Goal: Task Accomplishment & Management: Use online tool/utility

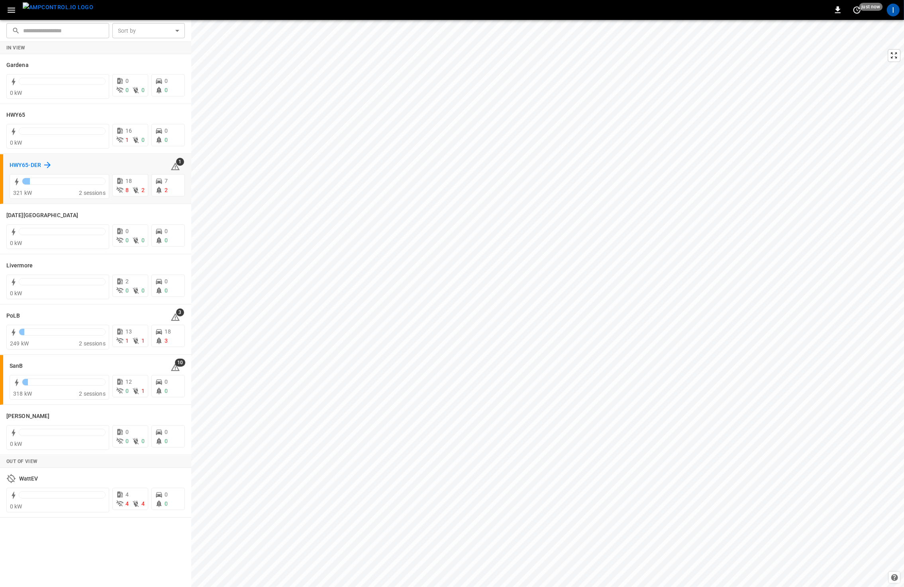
click at [34, 165] on h6 "HWY65-DER" at bounding box center [25, 165] width 31 height 9
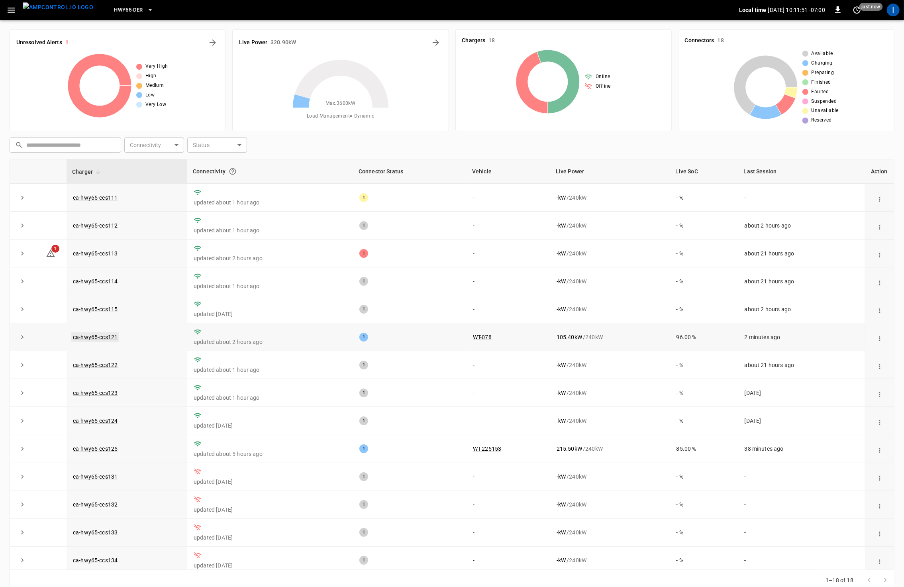
click at [97, 337] on link "ca-hwy65-ccs121" at bounding box center [95, 337] width 48 height 10
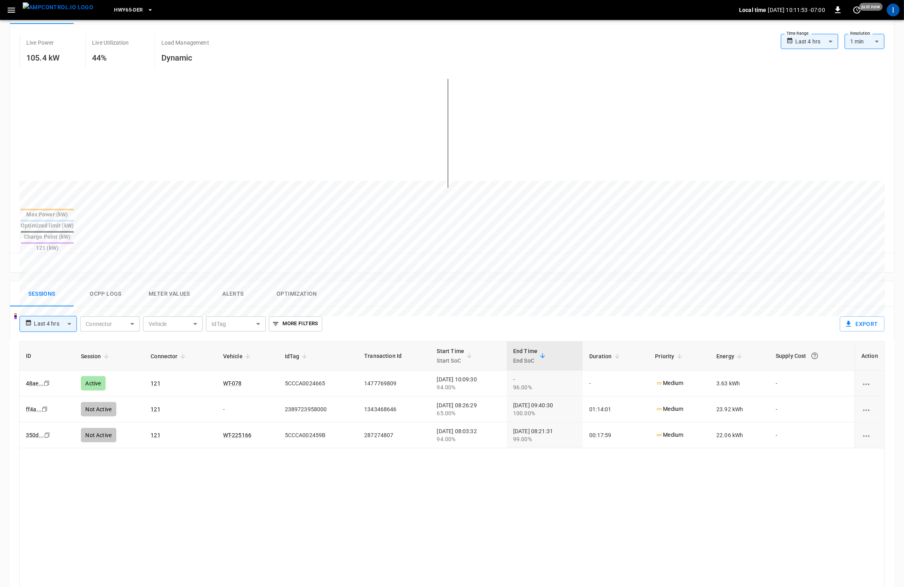
scroll to position [147, 0]
click at [116, 280] on button "Ocpp logs" at bounding box center [106, 292] width 64 height 25
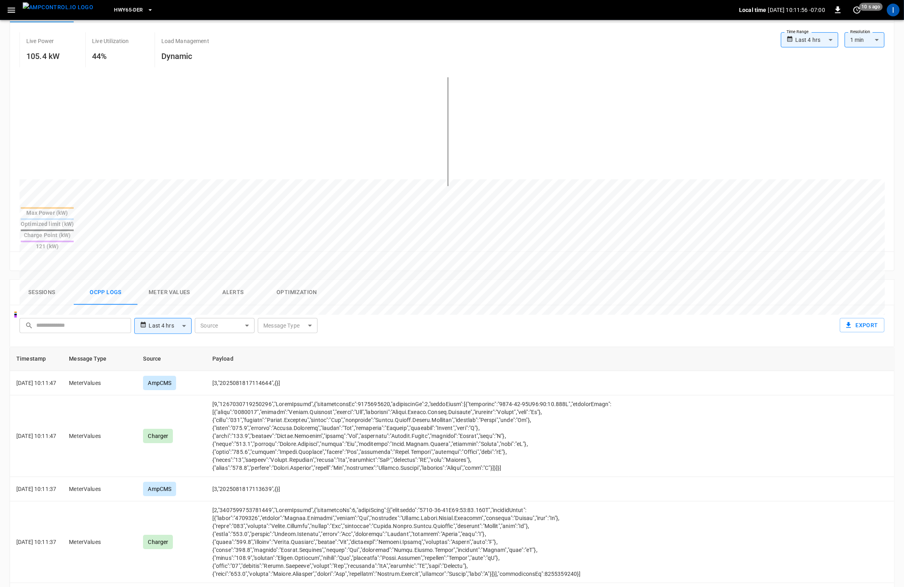
click at [295, 296] on body "**********" at bounding box center [452, 321] width 904 height 936
drag, startPoint x: 266, startPoint y: 319, endPoint x: 266, endPoint y: 345, distance: 26.3
click at [266, 319] on div "Authorize" at bounding box center [268, 318] width 34 height 15
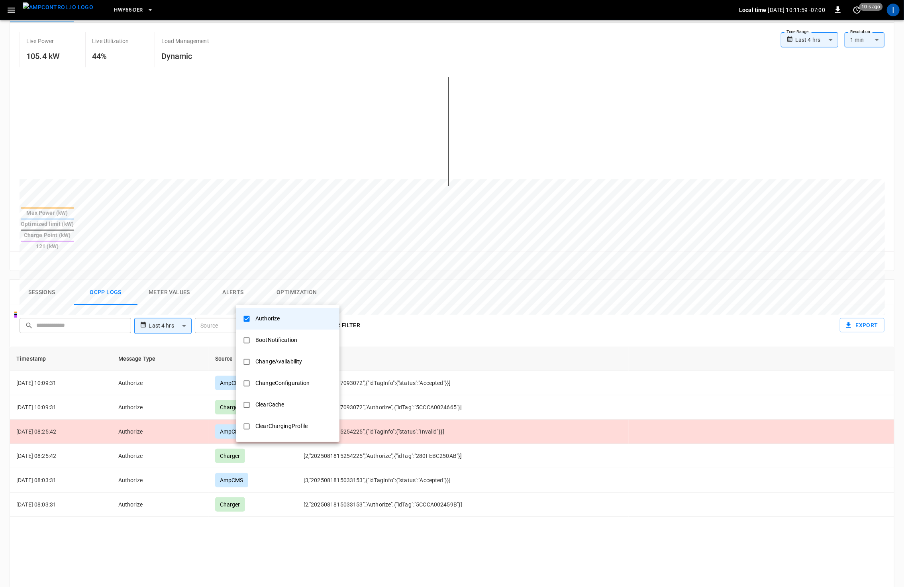
click at [286, 523] on div at bounding box center [452, 293] width 904 height 587
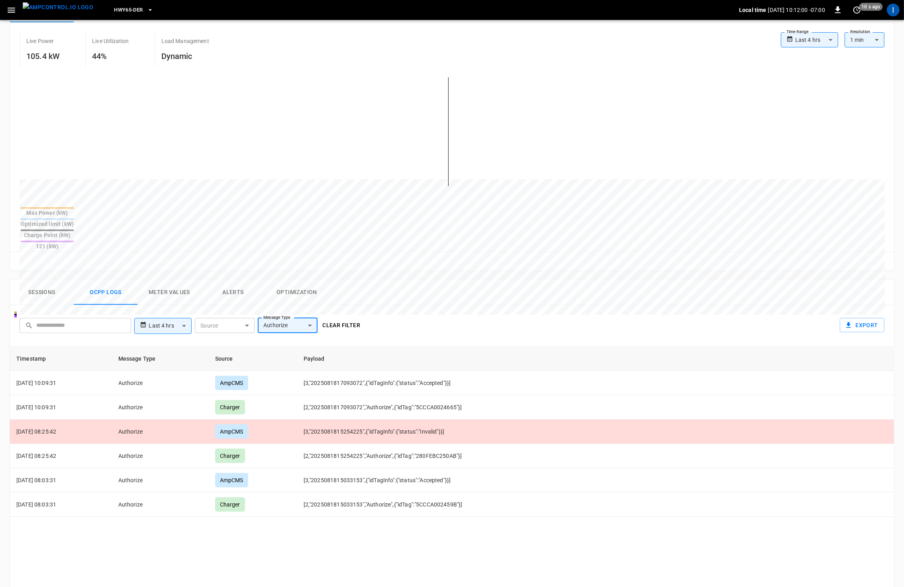
click at [281, 299] on body "**********" at bounding box center [452, 321] width 904 height 936
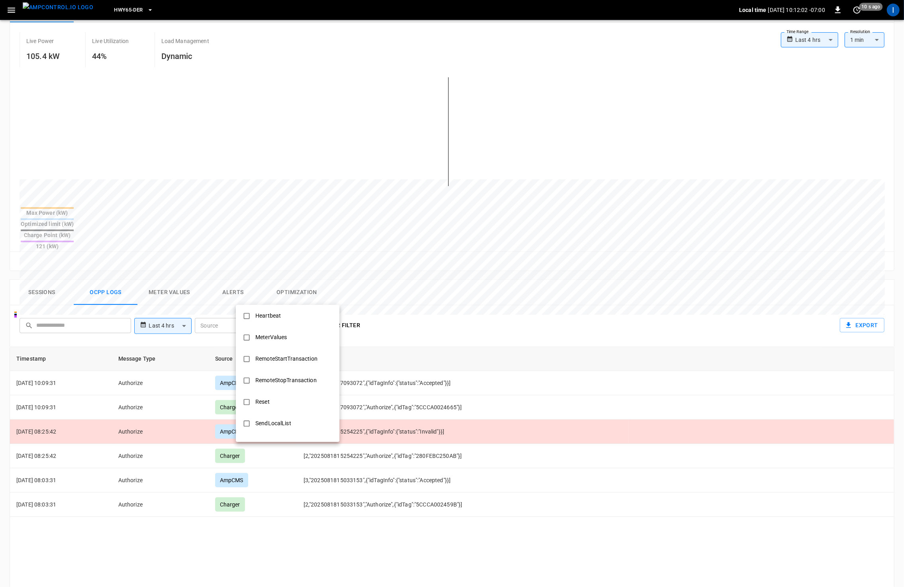
scroll to position [241, 0]
click at [281, 353] on div "RemoteStartTransaction" at bounding box center [287, 356] width 72 height 15
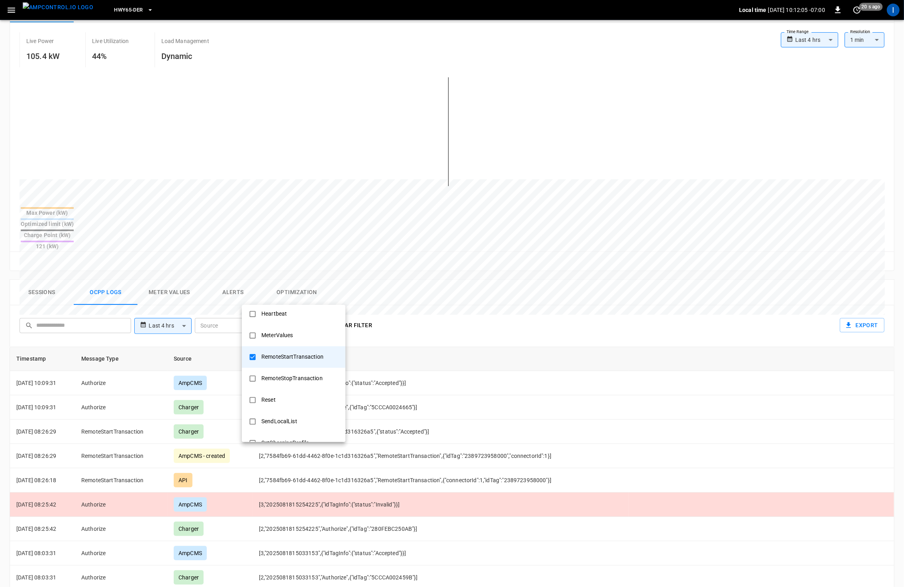
click at [384, 572] on div at bounding box center [452, 293] width 904 height 587
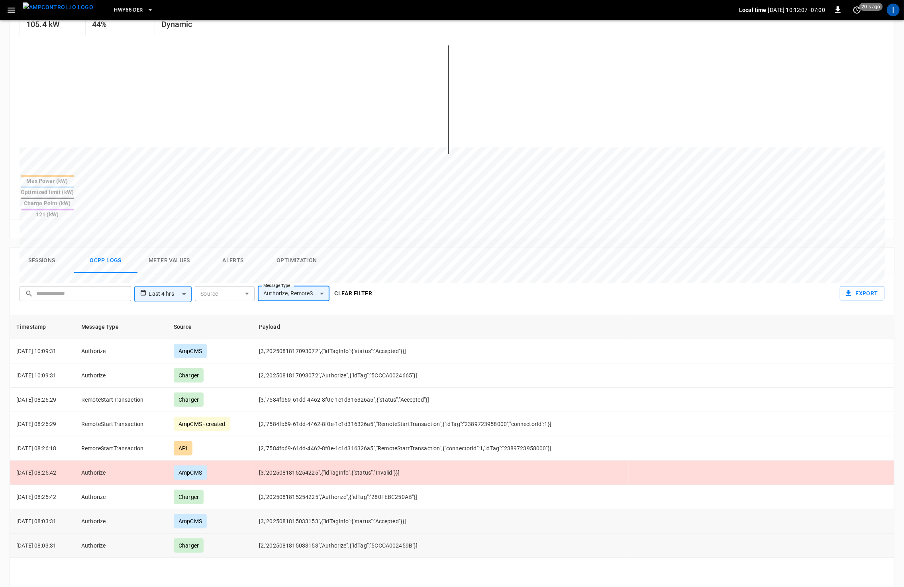
scroll to position [180, 0]
click at [136, 435] on td "RemoteStartTransaction" at bounding box center [121, 447] width 92 height 24
drag, startPoint x: 507, startPoint y: 417, endPoint x: 553, endPoint y: 419, distance: 45.9
click at [559, 435] on td "[2,"7584fb69-61dd-4462-8f0e-1c1d316326a5","RemoteStartTransaction",{"connectorI…" at bounding box center [441, 447] width 376 height 24
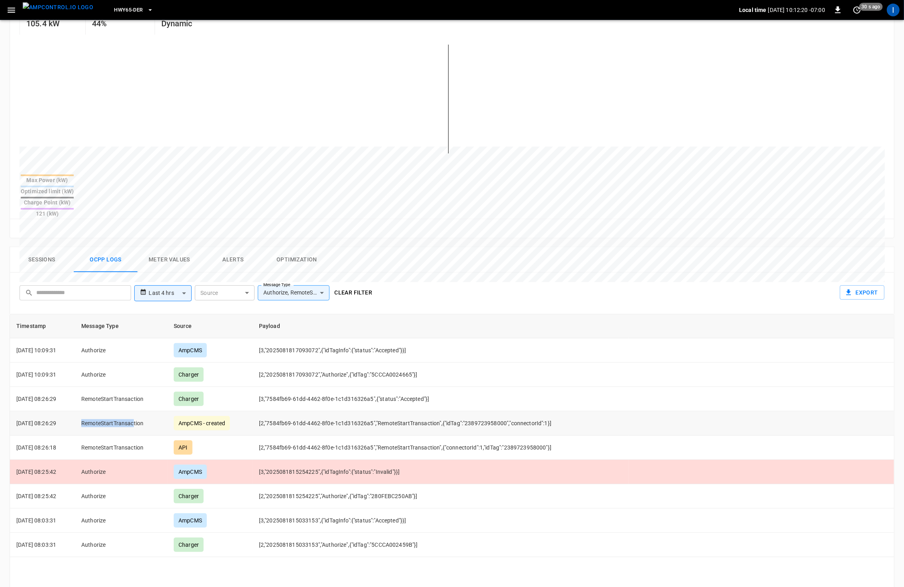
drag, startPoint x: 94, startPoint y: 392, endPoint x: 147, endPoint y: 394, distance: 52.6
click at [147, 411] on td "RemoteStartTransaction" at bounding box center [121, 423] width 92 height 24
click at [192, 392] on div "Charger" at bounding box center [189, 399] width 30 height 14
click at [382, 387] on td "[3,"7584fb69-61dd-4462-8f0e-1c1d316326a5",{"status":"Accepted"}]" at bounding box center [441, 399] width 376 height 24
drag, startPoint x: 445, startPoint y: 368, endPoint x: 256, endPoint y: 371, distance: 188.4
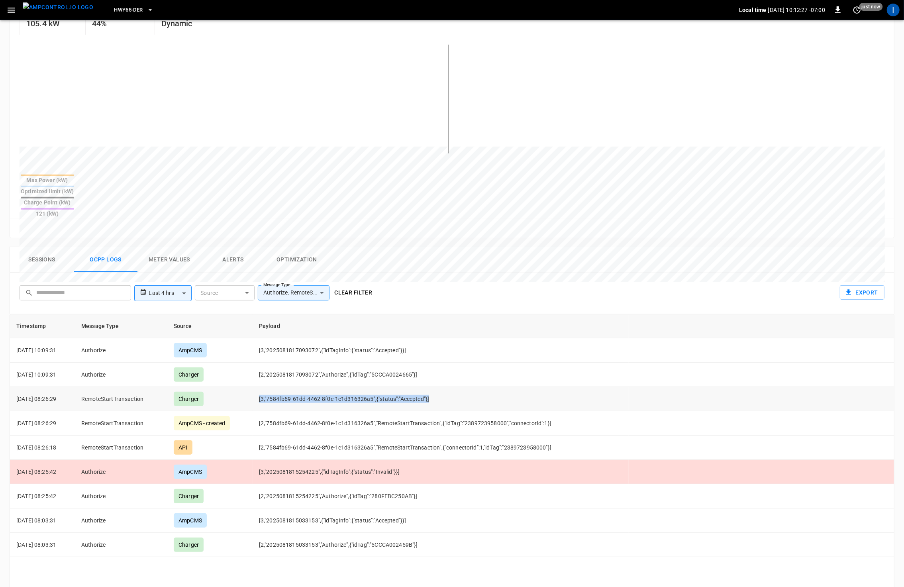
click at [256, 387] on tr "[DATE] 08:26:29 RemoteStartTransaction Charger [3,"7584fb69-61dd-4462-8f0e-1c1d…" at bounding box center [452, 399] width 884 height 24
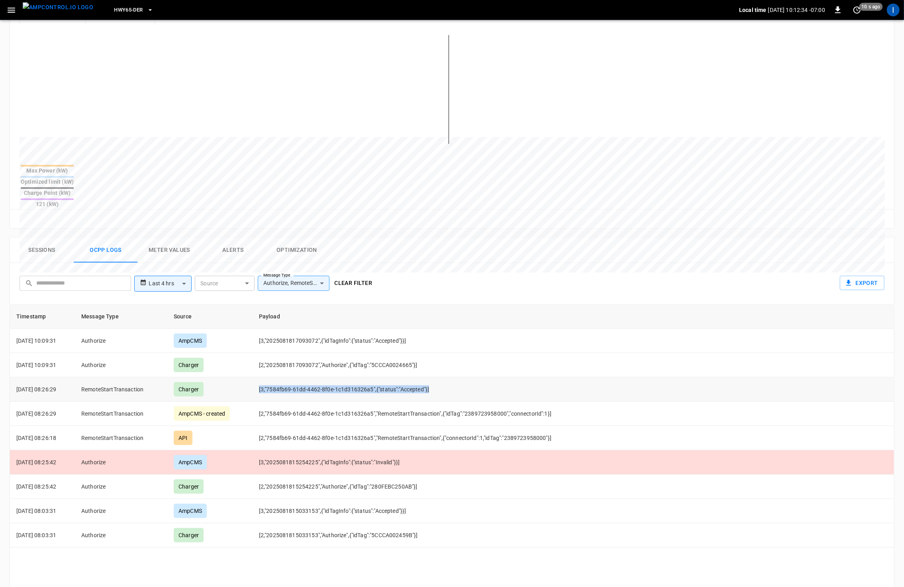
scroll to position [190, 0]
drag, startPoint x: 298, startPoint y: 254, endPoint x: 298, endPoint y: 259, distance: 4.8
click at [297, 254] on body "**********" at bounding box center [452, 278] width 904 height 936
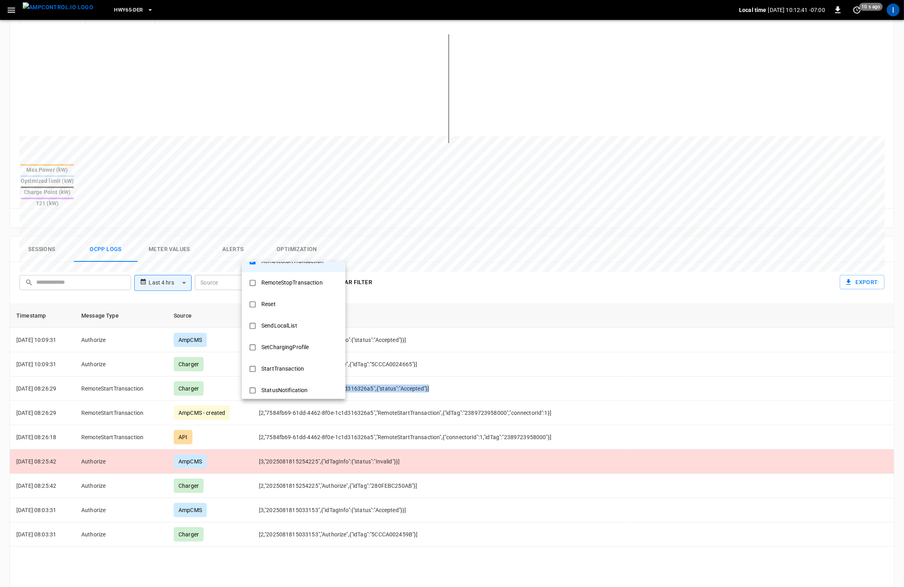
scroll to position [300, 0]
drag, startPoint x: 277, startPoint y: 364, endPoint x: 290, endPoint y: 366, distance: 12.4
click at [279, 364] on div "StartTransaction" at bounding box center [282, 363] width 52 height 15
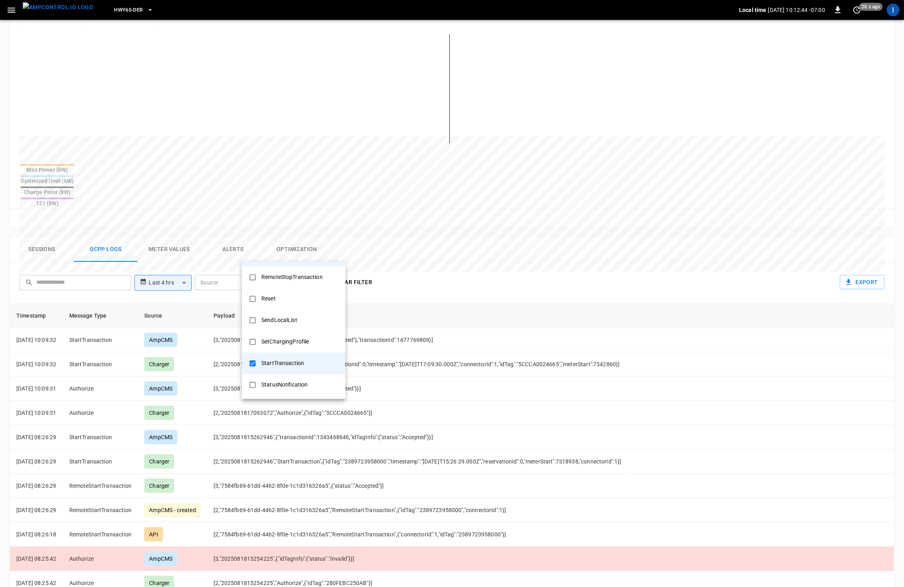
click at [468, 415] on div at bounding box center [452, 293] width 904 height 587
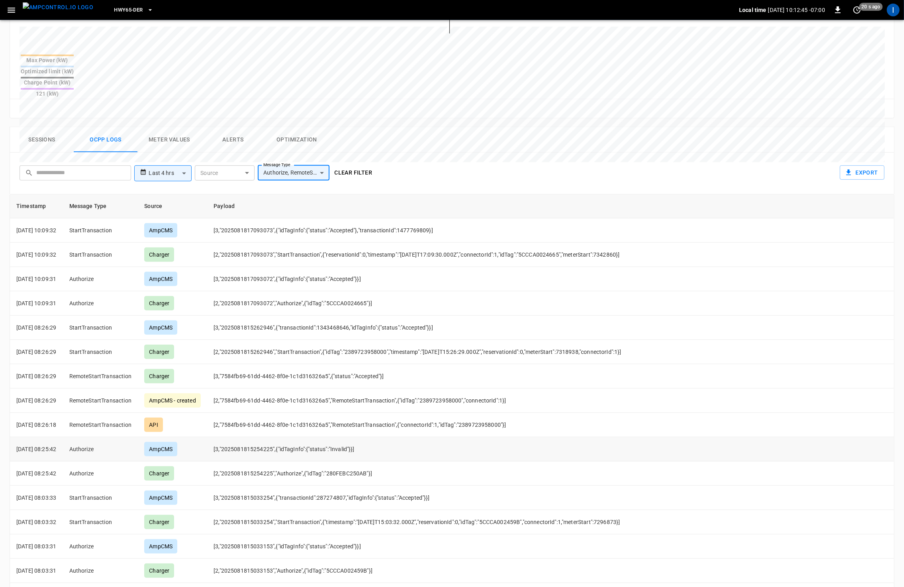
scroll to position [301, 0]
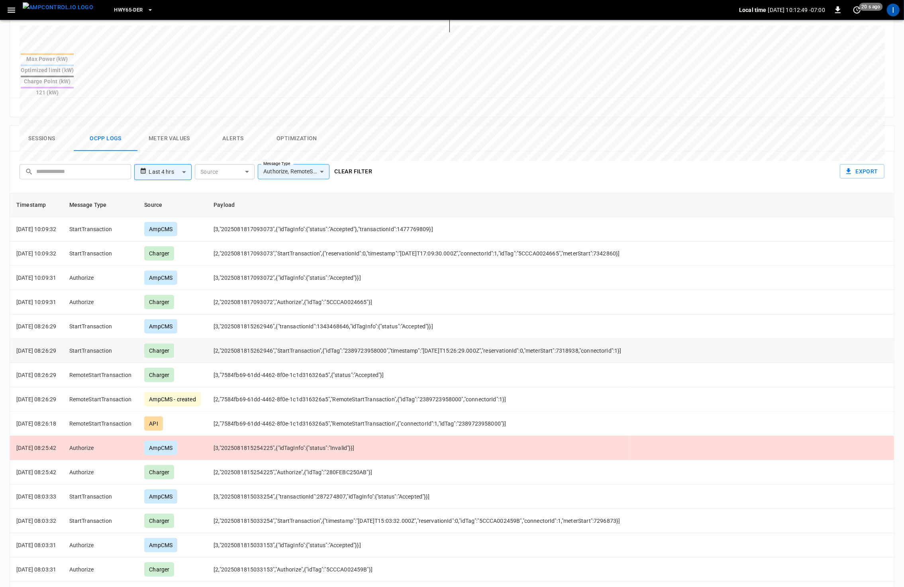
drag, startPoint x: 275, startPoint y: 326, endPoint x: 290, endPoint y: 327, distance: 14.8
click at [277, 339] on td "[2,"2025081815262946","StartTransaction",{"idTag":"2389723958000","timestamp":"…" at bounding box center [417, 351] width 421 height 24
click at [372, 339] on td "[2,"2025081815262946","StartTransaction",{"idTag":"2389723958000","timestamp":"…" at bounding box center [417, 351] width 421 height 24
drag, startPoint x: 372, startPoint y: 319, endPoint x: 379, endPoint y: 322, distance: 7.8
click at [373, 339] on td "[2,"2025081815262946","StartTransaction",{"idTag":"2389723958000","timestamp":"…" at bounding box center [417, 351] width 421 height 24
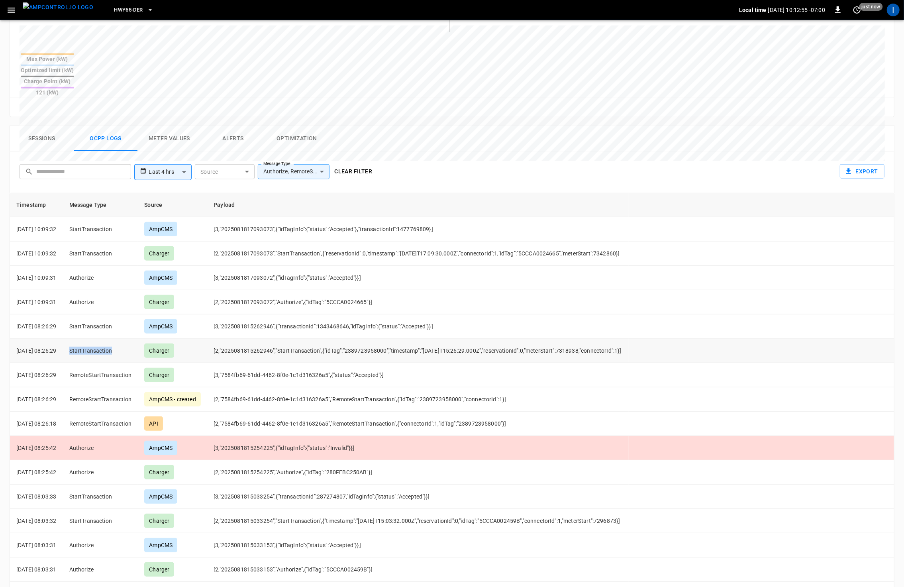
drag, startPoint x: 88, startPoint y: 322, endPoint x: 124, endPoint y: 324, distance: 36.7
click at [123, 339] on td "StartTransaction" at bounding box center [100, 351] width 75 height 24
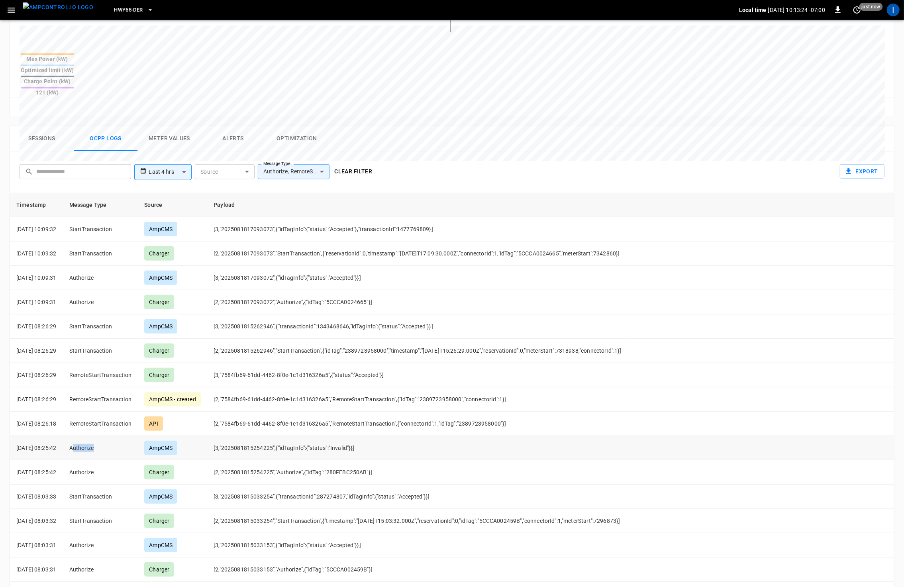
drag, startPoint x: 87, startPoint y: 420, endPoint x: 133, endPoint y: 420, distance: 46.6
click at [118, 436] on td "Authorize" at bounding box center [100, 448] width 75 height 24
drag, startPoint x: 312, startPoint y: 424, endPoint x: 348, endPoint y: 424, distance: 36.2
click at [348, 436] on td "[3,"2025081815254225",{"idTagInfo":{"status":"Invalid"}}]" at bounding box center [417, 448] width 421 height 24
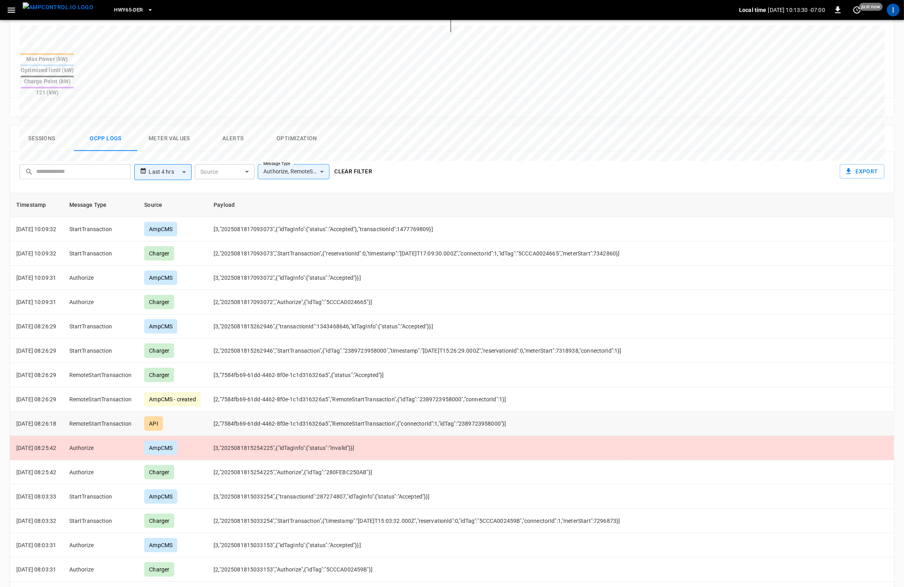
drag, startPoint x: 94, startPoint y: 393, endPoint x: 121, endPoint y: 396, distance: 27.3
click at [129, 411] on td "RemoteStartTransaction" at bounding box center [100, 423] width 75 height 24
drag, startPoint x: 119, startPoint y: 397, endPoint x: 142, endPoint y: 397, distance: 23.5
click at [119, 411] on td "RemoteStartTransaction" at bounding box center [100, 423] width 75 height 24
drag, startPoint x: 96, startPoint y: 396, endPoint x: 136, endPoint y: 395, distance: 39.8
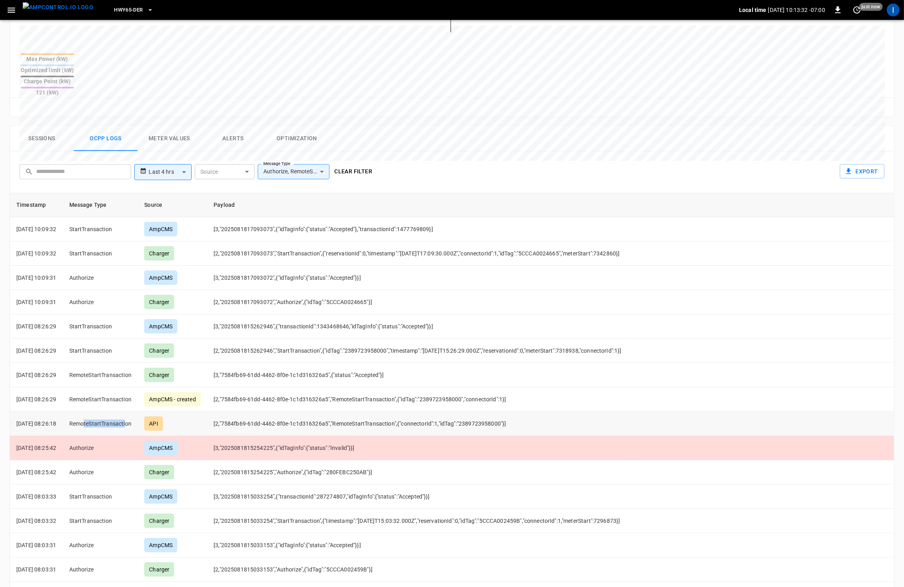
click at [136, 411] on td "RemoteStartTransaction" at bounding box center [100, 423] width 75 height 24
drag, startPoint x: 92, startPoint y: 371, endPoint x: 133, endPoint y: 371, distance: 41.0
click at [126, 387] on td "RemoteStartTransaction" at bounding box center [100, 399] width 75 height 24
drag, startPoint x: 96, startPoint y: 348, endPoint x: 123, endPoint y: 348, distance: 27.5
click at [123, 363] on td "RemoteStartTransaction" at bounding box center [100, 375] width 75 height 24
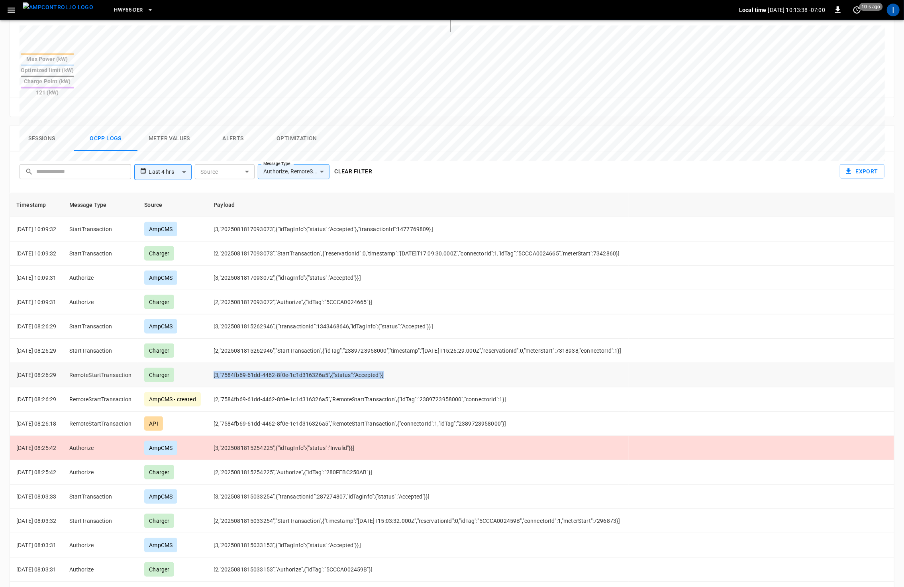
drag, startPoint x: 220, startPoint y: 348, endPoint x: 400, endPoint y: 348, distance: 180.0
click at [400, 363] on td "[3,"7584fb69-61dd-4462-8f0e-1c1d316326a5",{"status":"Accepted"}]" at bounding box center [417, 375] width 421 height 24
click at [381, 363] on td "[3,"7584fb69-61dd-4462-8f0e-1c1d316326a5",{"status":"Accepted"}]" at bounding box center [417, 375] width 421 height 24
drag, startPoint x: 90, startPoint y: 323, endPoint x: 118, endPoint y: 323, distance: 27.5
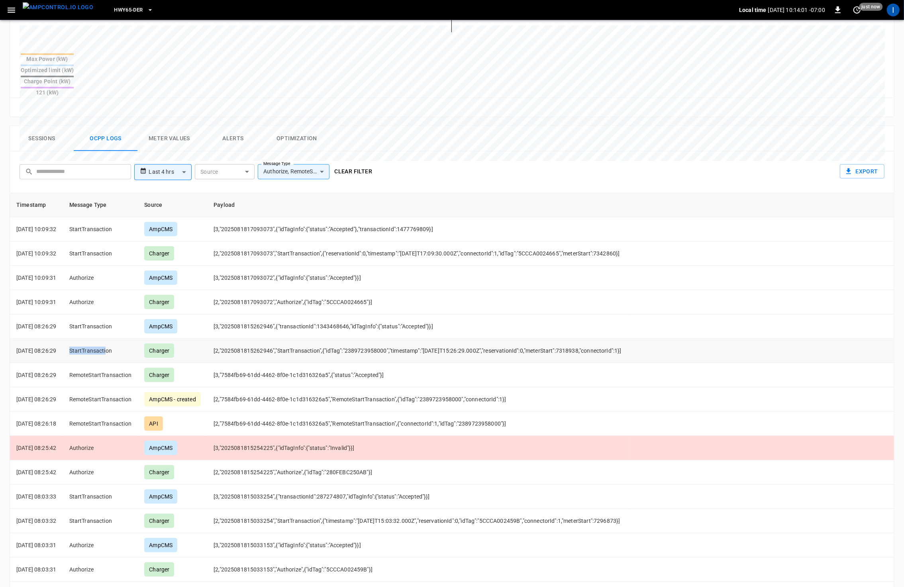
click at [118, 339] on td "StartTransaction" at bounding box center [100, 351] width 75 height 24
drag, startPoint x: 223, startPoint y: 298, endPoint x: 452, endPoint y: 298, distance: 228.6
click at [452, 314] on td "[3,"2025081815262946",{"transactionId":1343468646,"idTagInfo":{"status":"Accept…" at bounding box center [417, 326] width 421 height 24
click at [339, 339] on td "[2,"2025081815262946","StartTransaction",{"idTag":"2389723958000","timestamp":"…" at bounding box center [417, 351] width 421 height 24
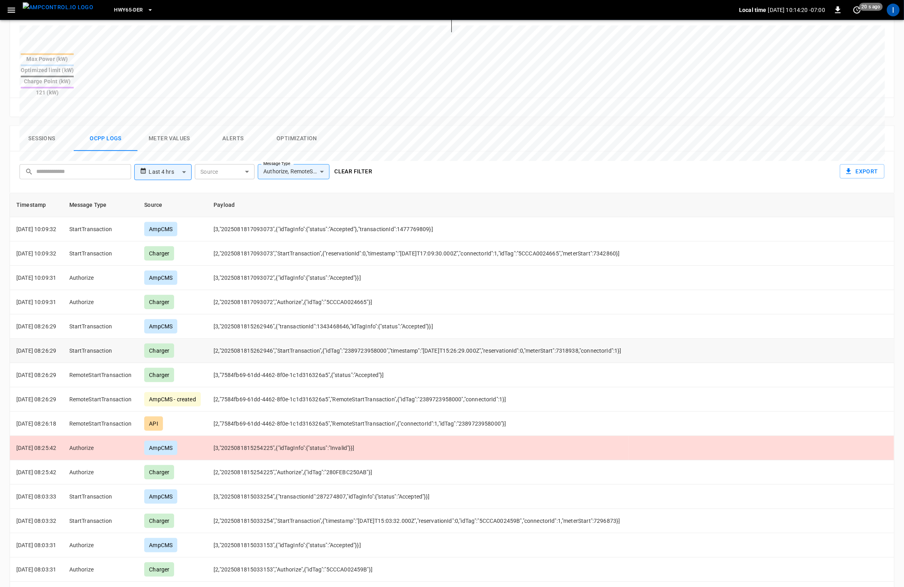
click at [378, 339] on td "[2,"2025081815262946","StartTransaction",{"idTag":"2389723958000","timestamp":"…" at bounding box center [417, 351] width 421 height 24
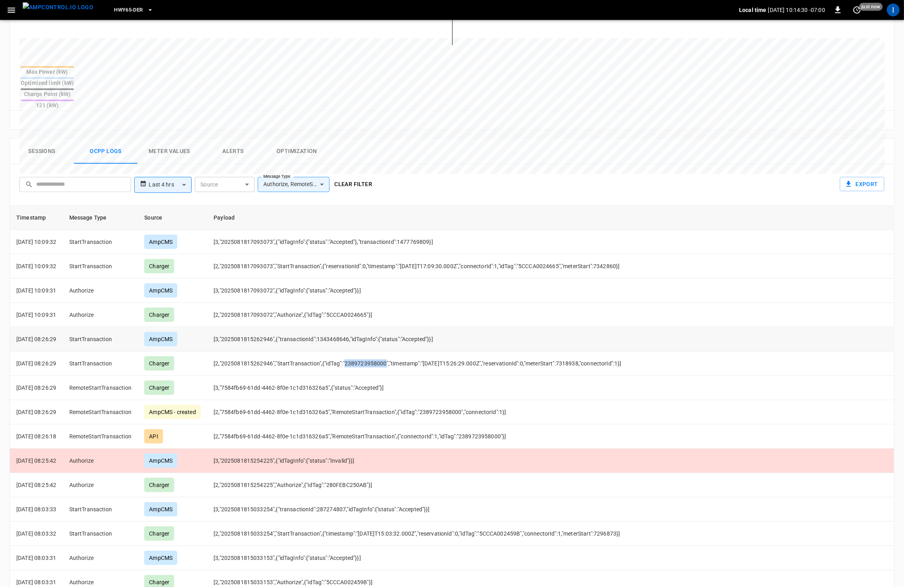
scroll to position [288, 0]
click at [337, 328] on td "[3,"2025081815262946",{"transactionId":1343468646,"idTagInfo":{"status":"Accept…" at bounding box center [417, 340] width 421 height 24
click at [345, 328] on td "[3,"2025081815262946",{"transactionId":1343468646,"idTagInfo":{"status":"Accept…" at bounding box center [417, 340] width 421 height 24
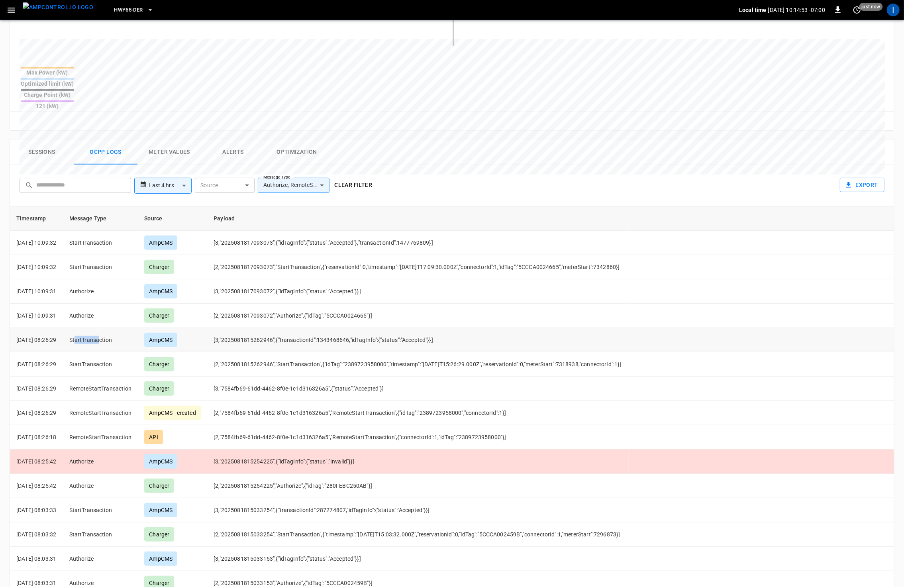
drag, startPoint x: 88, startPoint y: 311, endPoint x: 110, endPoint y: 311, distance: 22.7
click at [110, 328] on td "StartTransaction" at bounding box center [100, 340] width 75 height 24
click at [337, 328] on td "[3,"2025081815262946",{"transactionId":1343468646,"idTagInfo":{"status":"Accept…" at bounding box center [417, 340] width 421 height 24
click at [274, 352] on td "[2,"2025081815262946","StartTransaction",{"idTag":"2389723958000","timestamp":"…" at bounding box center [417, 364] width 421 height 24
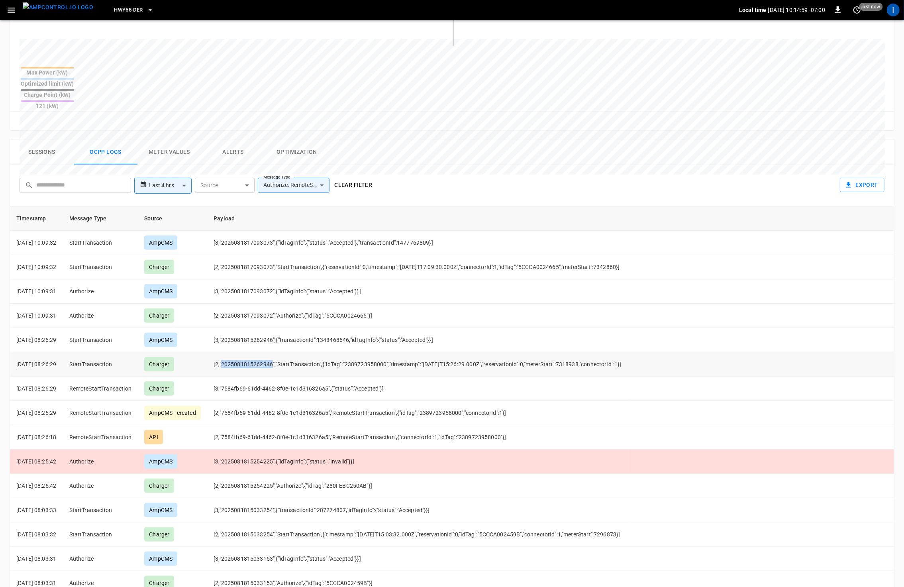
click at [274, 352] on td "[2,"2025081815262946","StartTransaction",{"idTag":"2389723958000","timestamp":"…" at bounding box center [417, 364] width 421 height 24
click at [108, 328] on td "StartTransaction" at bounding box center [100, 340] width 75 height 24
click at [259, 328] on td "[3,"2025081815262946",{"transactionId":1343468646,"idTagInfo":{"status":"Accept…" at bounding box center [417, 340] width 421 height 24
click at [268, 352] on td "[2,"2025081815262946","StartTransaction",{"idTag":"2389723958000","timestamp":"…" at bounding box center [417, 364] width 421 height 24
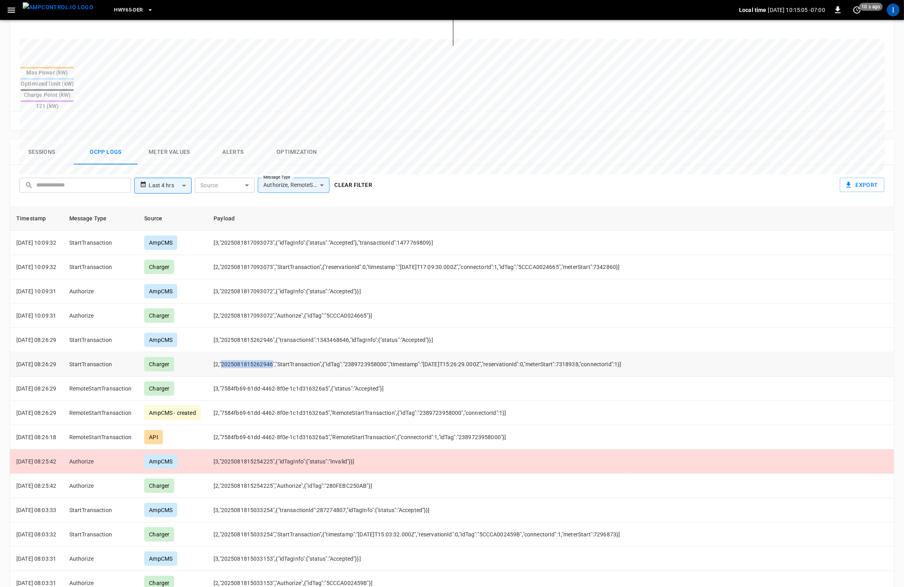
click at [268, 352] on td "[2,"2025081815262946","StartTransaction",{"idTag":"2389723958000","timestamp":"…" at bounding box center [417, 364] width 421 height 24
click at [268, 328] on td "[3,"2025081815262946",{"transactionId":1343468646,"idTagInfo":{"status":"Accept…" at bounding box center [417, 340] width 421 height 24
click at [257, 352] on td "[2,"2025081815262946","StartTransaction",{"idTag":"2389723958000","timestamp":"…" at bounding box center [417, 364] width 421 height 24
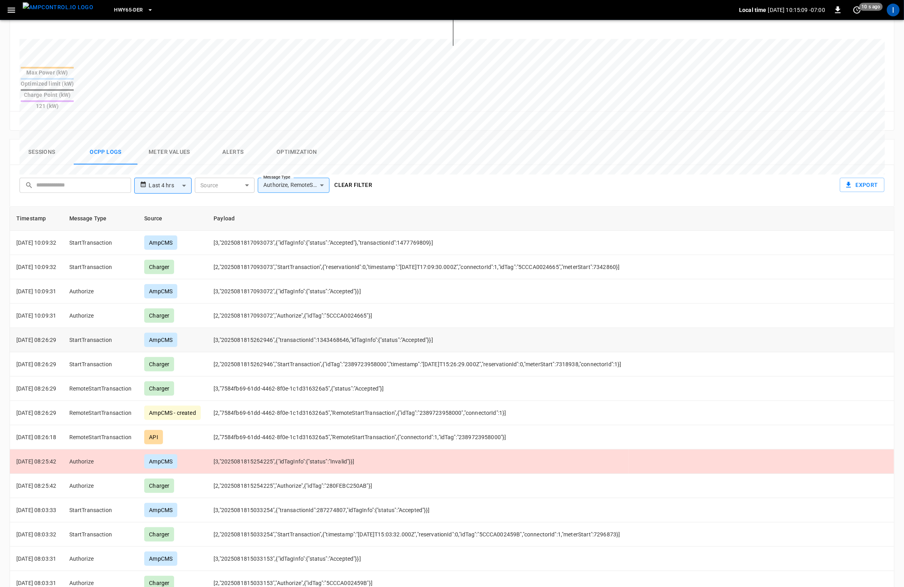
click at [251, 328] on td "[3,"2025081815262946",{"transactionId":1343468646,"idTagInfo":{"status":"Accept…" at bounding box center [417, 340] width 421 height 24
click at [252, 328] on td "[3,"2025081815262946",{"transactionId":1343468646,"idTagInfo":{"status":"Accept…" at bounding box center [417, 340] width 421 height 24
click at [264, 352] on td "[2,"2025081815262946","StartTransaction",{"idTag":"2389723958000","timestamp":"…" at bounding box center [417, 364] width 421 height 24
click at [129, 425] on td "RemoteStartTransaction" at bounding box center [100, 437] width 75 height 24
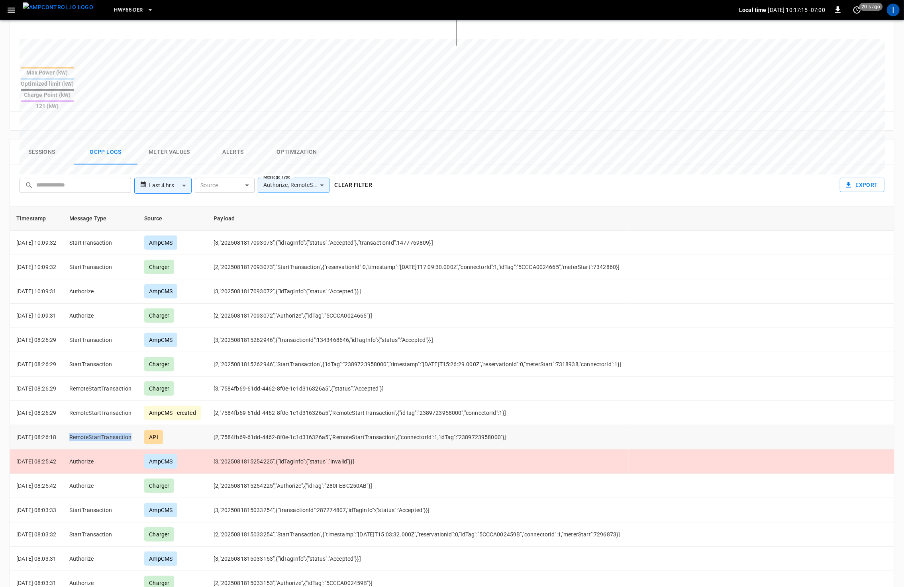
click at [129, 425] on td "RemoteStartTransaction" at bounding box center [100, 437] width 75 height 24
click at [486, 425] on td "[2,"7584fb69-61dd-4462-8f0e-1c1d316326a5","RemoteStartTransaction",{"connectorI…" at bounding box center [417, 437] width 421 height 24
click at [121, 425] on td "RemoteStartTransaction" at bounding box center [100, 437] width 75 height 24
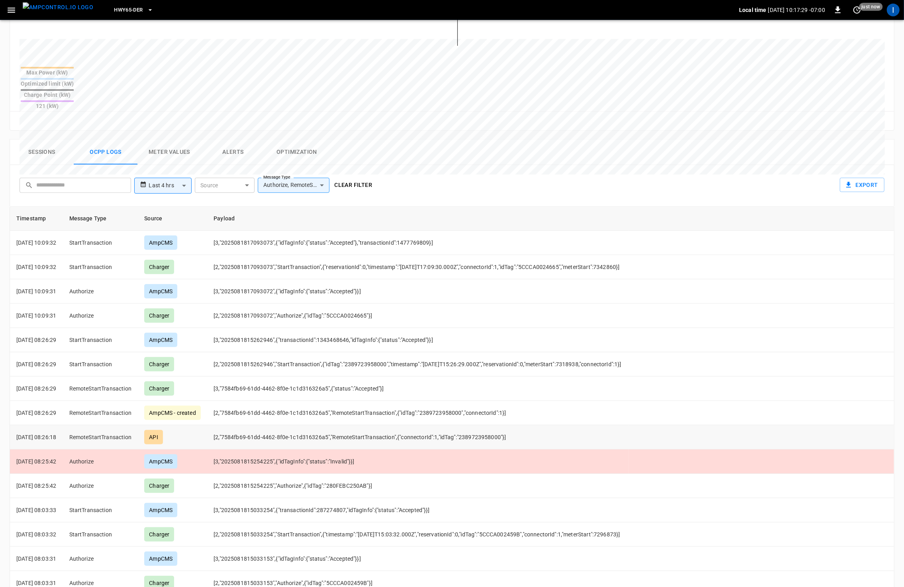
click at [359, 425] on td "[2,"7584fb69-61dd-4462-8f0e-1c1d316326a5","RemoteStartTransaction",{"connectorI…" at bounding box center [417, 437] width 421 height 24
drag, startPoint x: 534, startPoint y: 407, endPoint x: 336, endPoint y: 402, distance: 198.0
click at [337, 425] on td "[2,"7584fb69-61dd-4462-8f0e-1c1d316326a5","RemoteStartTransaction",{"connectorI…" at bounding box center [417, 437] width 421 height 24
click at [475, 425] on td "[2,"7584fb69-61dd-4462-8f0e-1c1d316326a5","RemoteStartTransaction",{"connectorI…" at bounding box center [417, 437] width 421 height 24
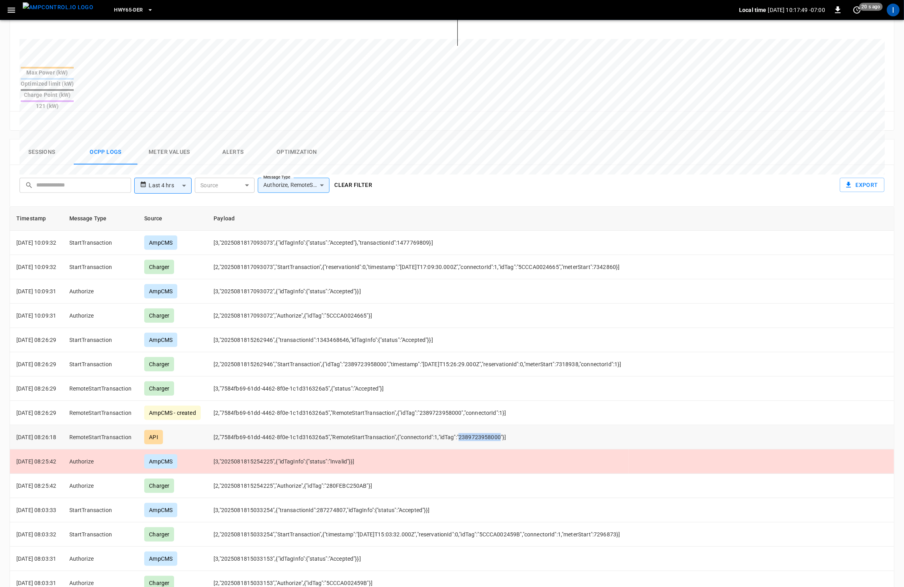
click at [475, 425] on td "[2,"7584fb69-61dd-4462-8f0e-1c1d316326a5","RemoteStartTransaction",{"connectorI…" at bounding box center [417, 437] width 421 height 24
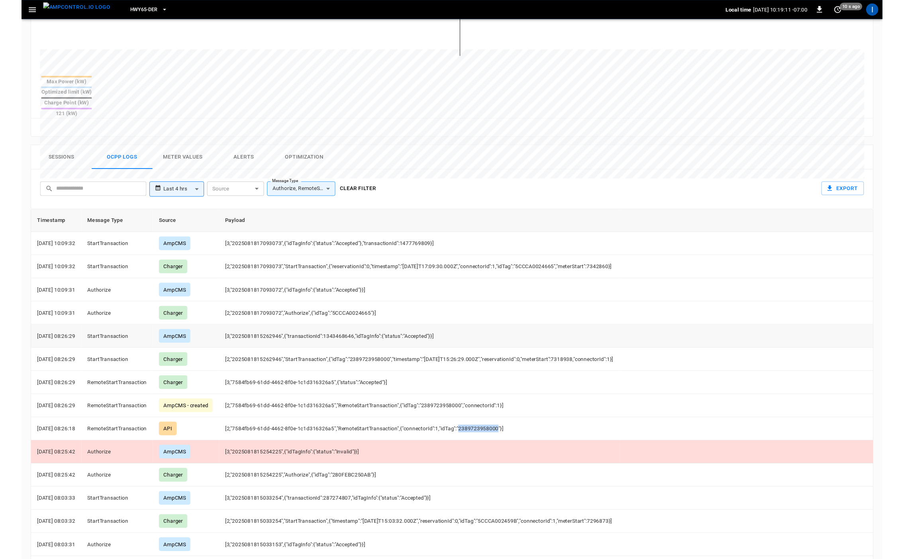
scroll to position [271, 0]
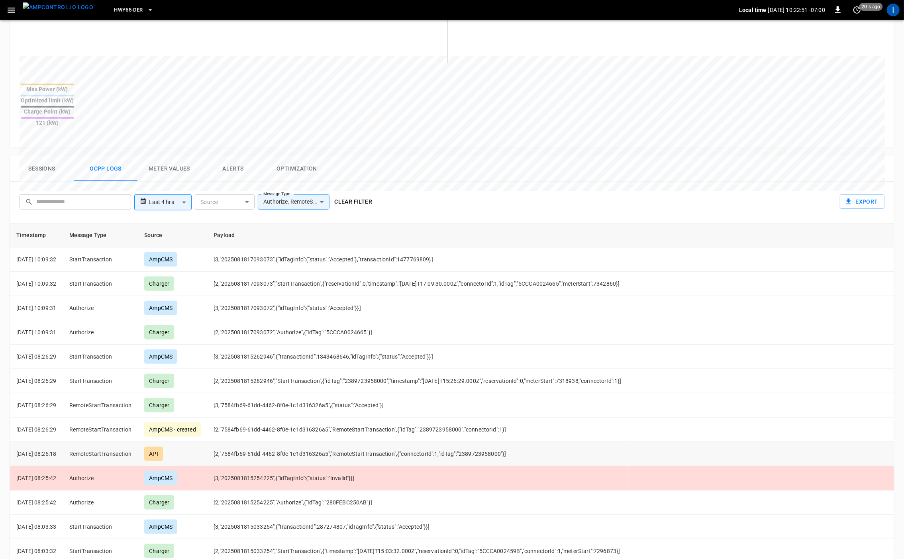
click at [116, 442] on td "RemoteStartTransaction" at bounding box center [100, 454] width 75 height 24
click at [95, 490] on td "Authorize" at bounding box center [100, 502] width 75 height 24
click at [362, 490] on td "[2,"2025081815254225","Authorize",{"idTag":"280FEBC250AB"}]" at bounding box center [417, 502] width 421 height 24
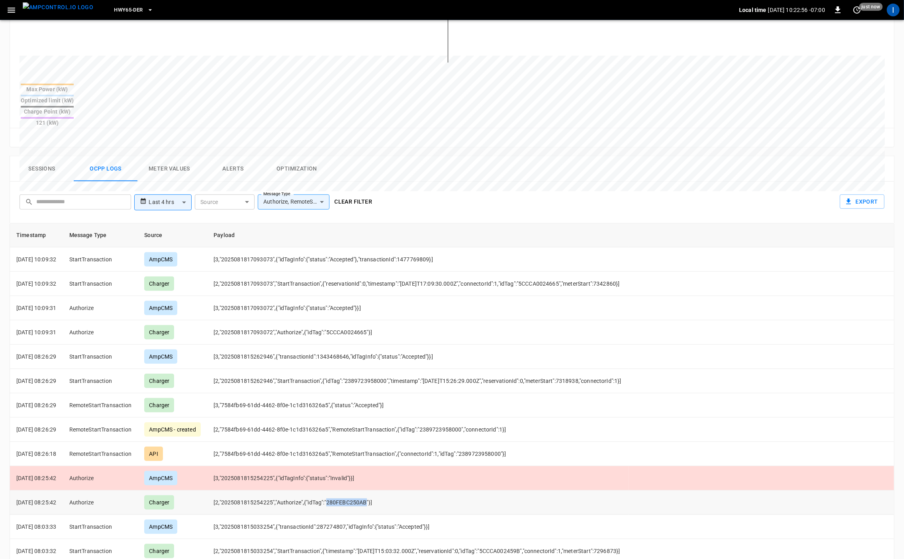
click at [362, 490] on td "[2,"2025081815254225","Authorize",{"idTag":"280FEBC250AB"}]" at bounding box center [417, 502] width 421 height 24
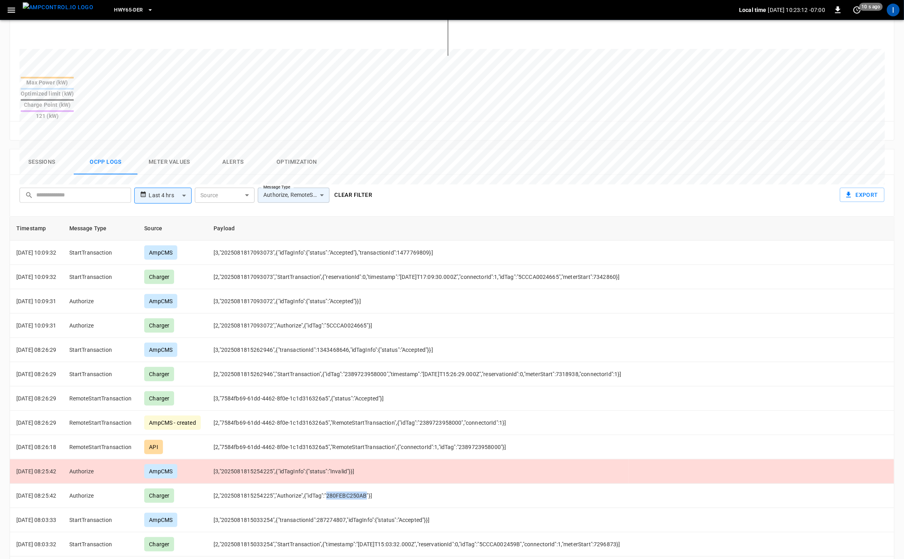
click at [296, 167] on body "**********" at bounding box center [452, 180] width 904 height 916
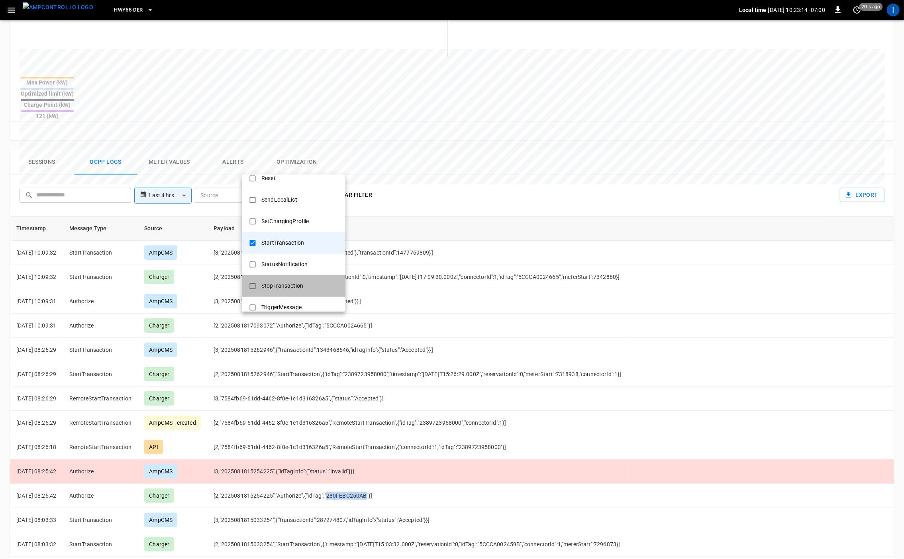
click at [294, 284] on div "StopTransaction" at bounding box center [281, 285] width 51 height 15
type input "**********"
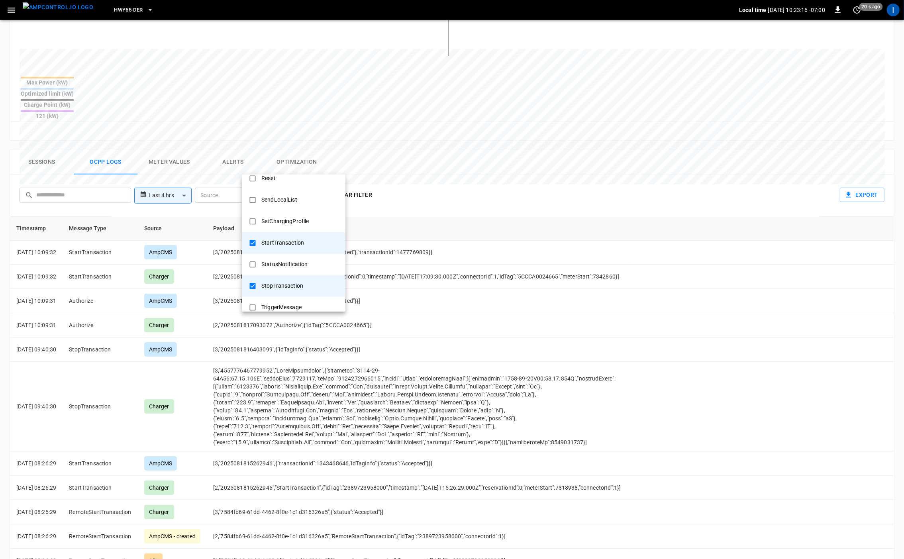
click at [335, 512] on div at bounding box center [452, 279] width 904 height 559
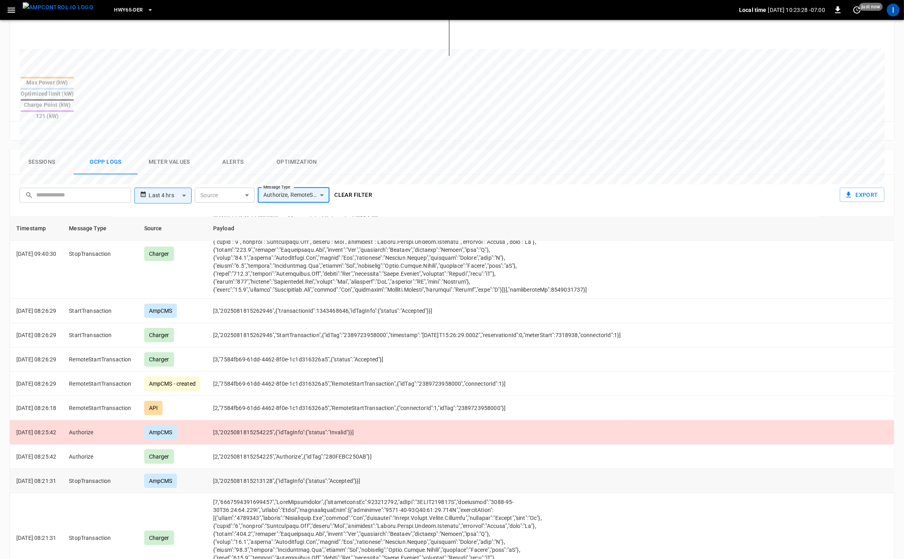
scroll to position [142, 0]
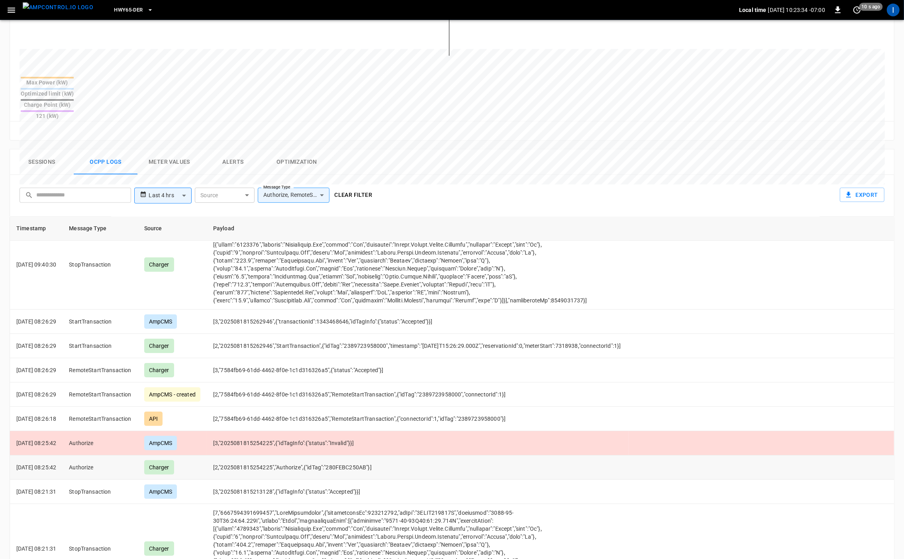
click at [352, 455] on td "[2,"2025081815254225","Authorize",{"idTag":"280FEBC250AB"}]" at bounding box center [418, 467] width 422 height 24
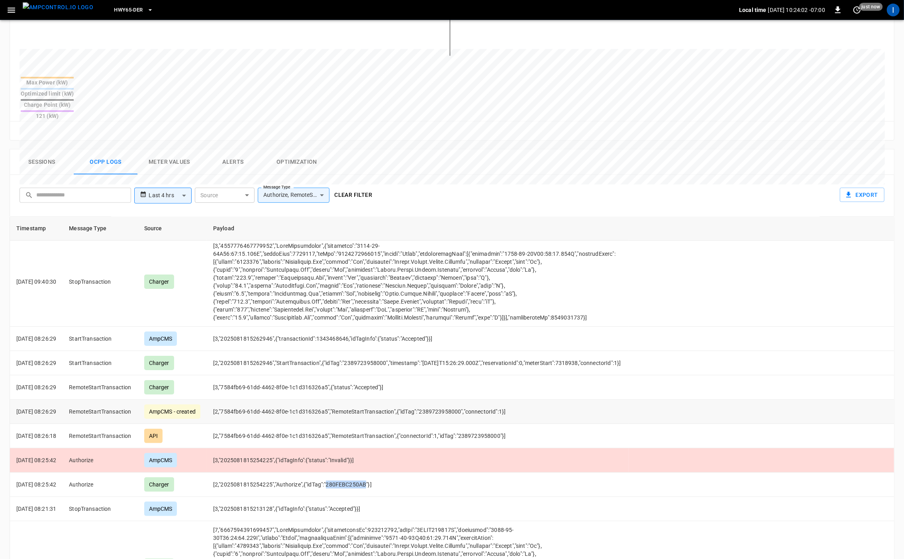
scroll to position [127, 0]
click at [356, 471] on td "[2,"2025081815254225","Authorize",{"idTag":"280FEBC250AB"}]" at bounding box center [418, 483] width 422 height 24
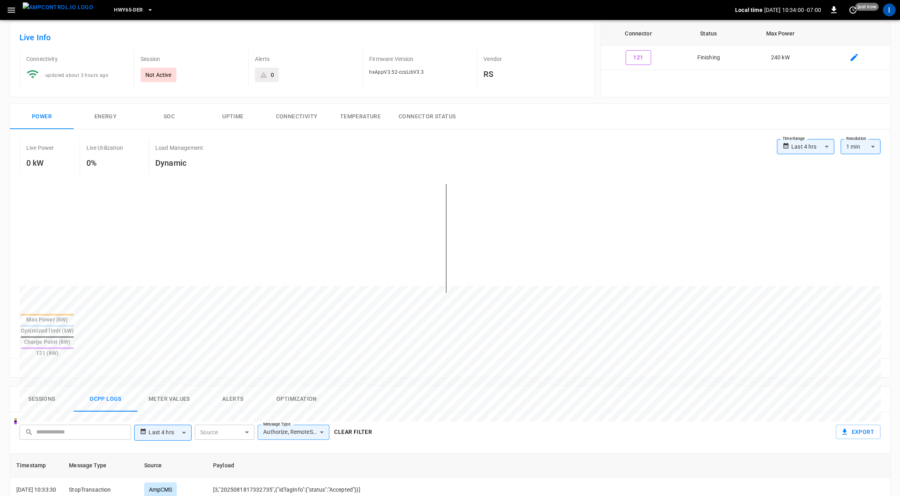
scroll to position [0, 0]
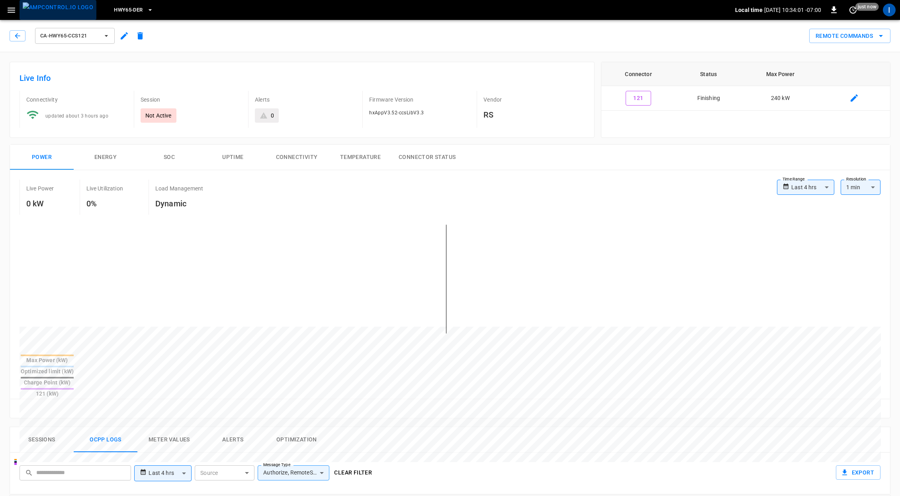
click at [64, 12] on img "menu" at bounding box center [58, 7] width 70 height 10
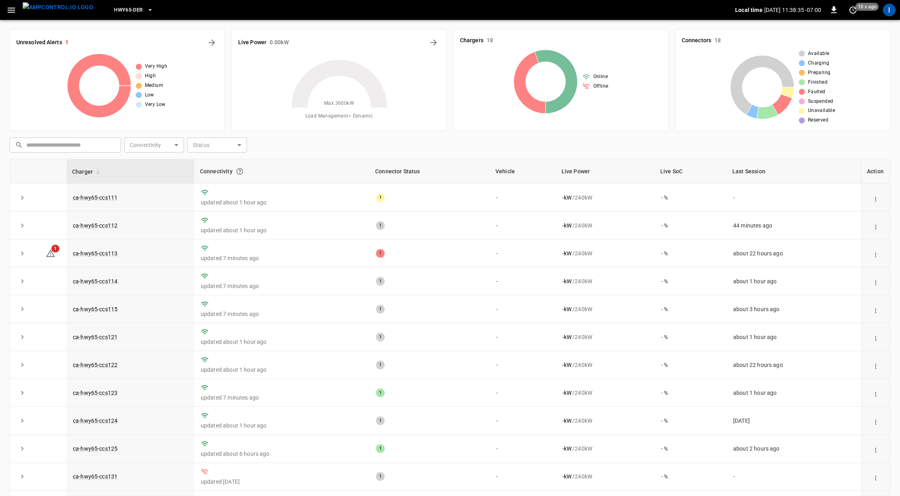
scroll to position [3, 0]
